Goal: Task Accomplishment & Management: Use online tool/utility

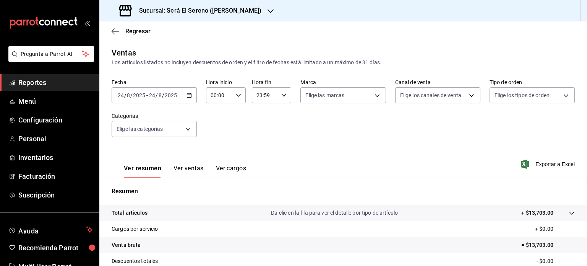
scroll to position [83, 0]
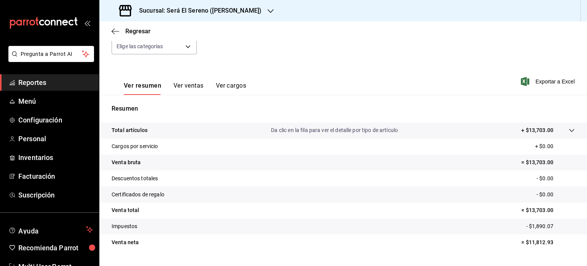
click at [267, 12] on icon "button" at bounding box center [270, 11] width 6 height 4
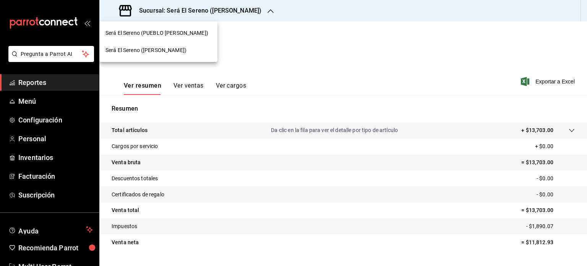
click at [191, 30] on div "Será El Sereno (PUEBLO [PERSON_NAME])" at bounding box center [158, 33] width 106 height 8
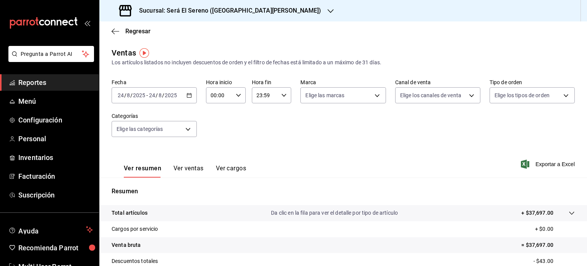
click at [189, 96] on icon "button" at bounding box center [188, 94] width 5 height 5
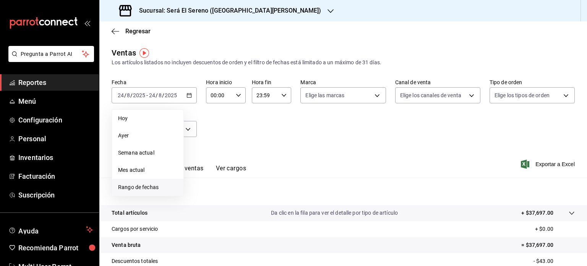
click at [164, 187] on span "Rango de fechas" at bounding box center [147, 187] width 59 height 8
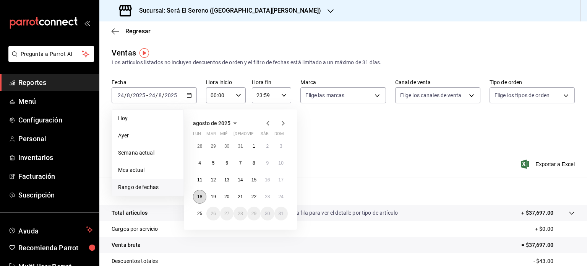
click at [199, 197] on abbr "18" at bounding box center [199, 196] width 5 height 5
drag, startPoint x: 199, startPoint y: 197, endPoint x: 280, endPoint y: 194, distance: 80.6
click at [280, 194] on div "28 29 30 31 1 2 3 4 5 6 7 8 9 10 11 12 13 14 15 16 17 18 19 20 21 22 23 24 25 2…" at bounding box center [240, 179] width 95 height 81
click at [280, 194] on abbr "24" at bounding box center [280, 196] width 5 height 5
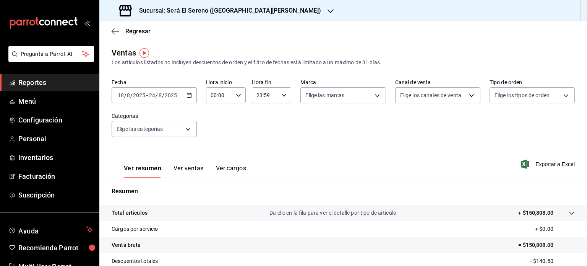
click at [192, 170] on button "Ver ventas" at bounding box center [188, 170] width 30 height 13
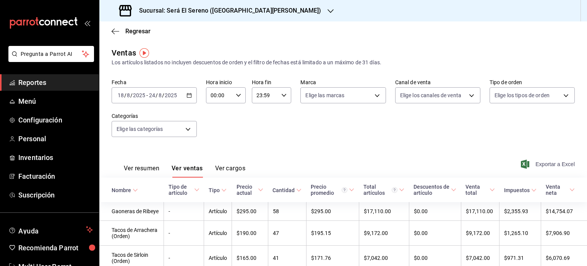
click at [554, 164] on span "Exportar a Excel" at bounding box center [548, 163] width 52 height 9
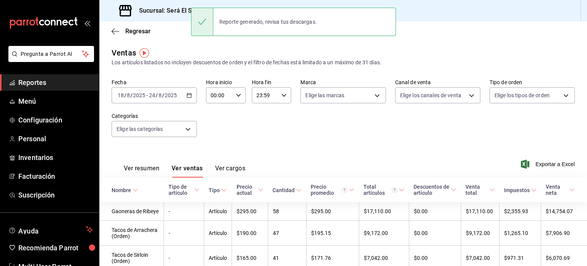
click at [341, 21] on div "Reporte generado, revisa tus descargas." at bounding box center [293, 22] width 205 height 28
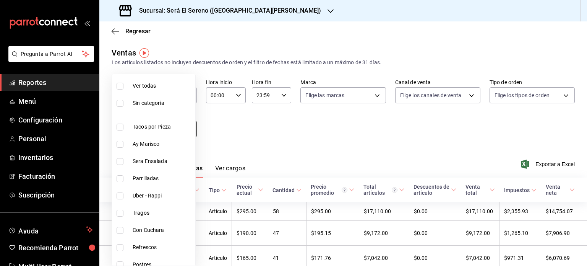
click at [188, 131] on body "Pregunta a Parrot AI Reportes Menú Configuración Personal Inventarios Facturaci…" at bounding box center [293, 133] width 587 height 266
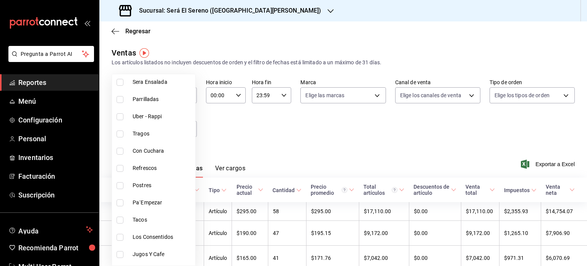
scroll to position [83, 0]
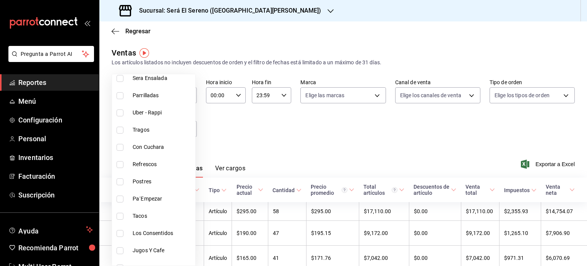
click at [120, 129] on input "checkbox" at bounding box center [120, 129] width 7 height 7
checkbox input "true"
type input "2f4fa6db-842e-4c5a-8905-5e5d06dd0b90"
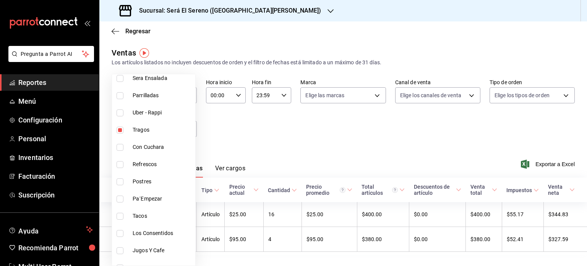
click at [119, 163] on input "checkbox" at bounding box center [120, 164] width 7 height 7
checkbox input "true"
type input "2f4fa6db-842e-4c5a-8905-5e5d06dd0b90,80554970-a309-4cf5-a4f3-341e347931d4"
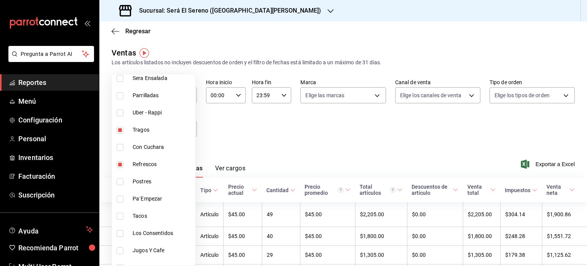
click at [121, 182] on input "checkbox" at bounding box center [120, 181] width 7 height 7
checkbox input "true"
type input "2f4fa6db-842e-4c5a-8905-5e5d06dd0b90,80554970-a309-4cf5-a4f3-341e347931d4,63b1c…"
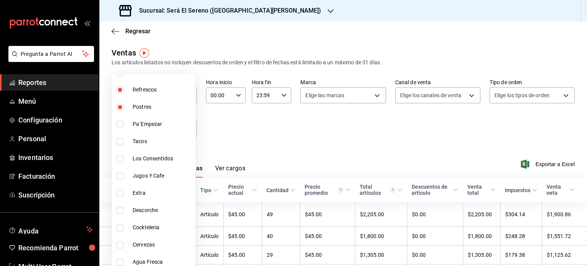
scroll to position [162, 0]
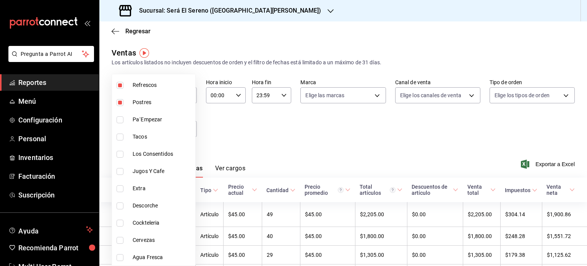
click at [119, 204] on input "checkbox" at bounding box center [120, 205] width 7 height 7
checkbox input "true"
type input "2f4fa6db-842e-4c5a-8905-5e5d06dd0b90,80554970-a309-4cf5-a4f3-341e347931d4,63b1c…"
click at [119, 221] on input "checkbox" at bounding box center [120, 222] width 7 height 7
checkbox input "true"
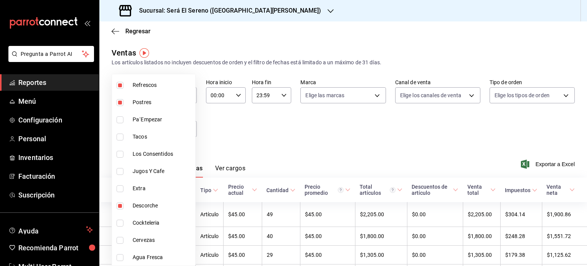
type input "2f4fa6db-842e-4c5a-8905-5e5d06dd0b90,80554970-a309-4cf5-a4f3-341e347931d4,63b1c…"
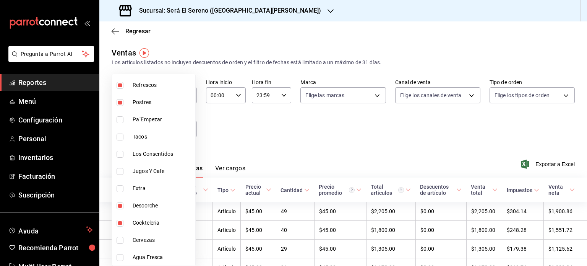
click at [119, 238] on input "checkbox" at bounding box center [120, 239] width 7 height 7
checkbox input "true"
type input "2f4fa6db-842e-4c5a-8905-5e5d06dd0b90,80554970-a309-4cf5-a4f3-341e347931d4,63b1c…"
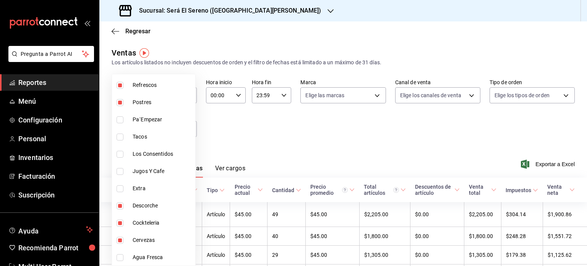
click at [121, 257] on input "checkbox" at bounding box center [120, 257] width 7 height 7
checkbox input "true"
type input "2f4fa6db-842e-4c5a-8905-5e5d06dd0b90,80554970-a309-4cf5-a4f3-341e347931d4,63b1c…"
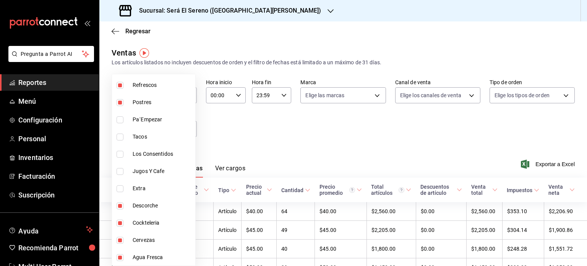
click at [538, 131] on div at bounding box center [293, 133] width 587 height 266
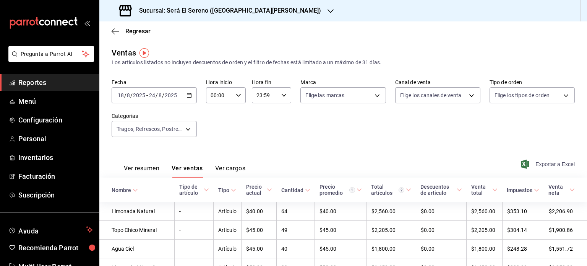
click at [547, 164] on span "Exportar a Excel" at bounding box center [548, 163] width 52 height 9
